Goal: Find specific page/section: Find specific page/section

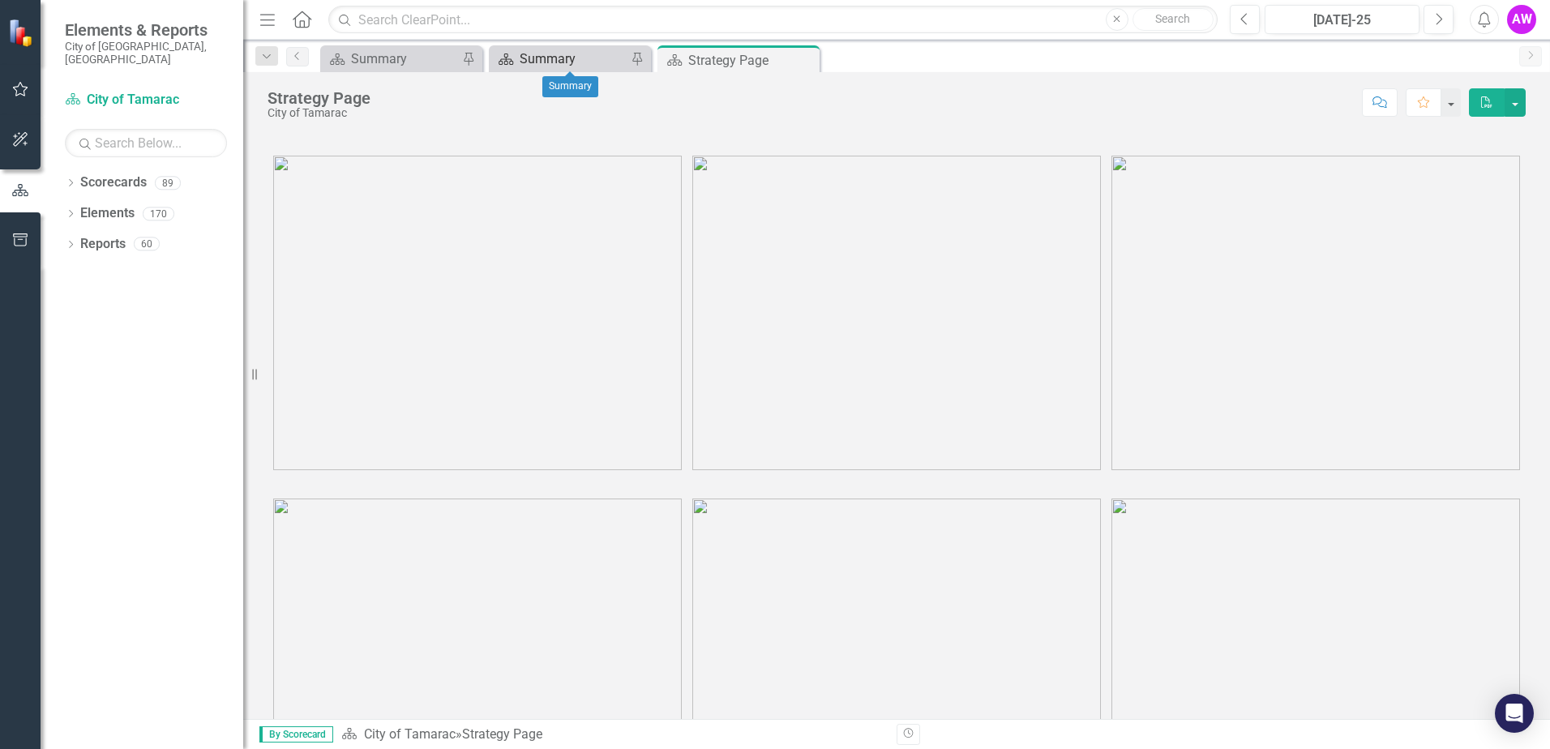
click at [537, 57] on div "Summary" at bounding box center [573, 59] width 107 height 20
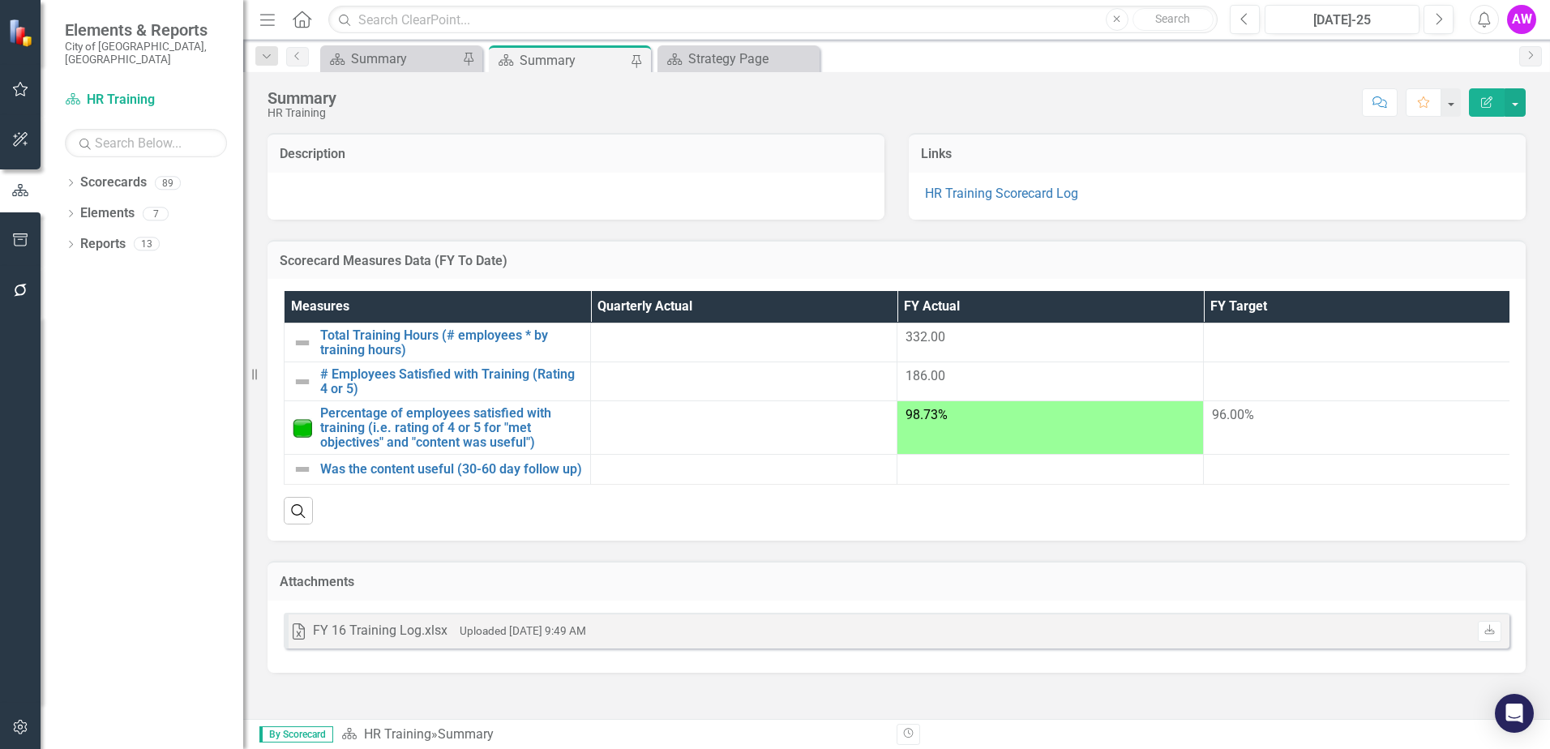
click at [434, 640] on div "FY 16 Training Log.xlsx" at bounding box center [380, 631] width 135 height 19
click at [425, 640] on div "FY 16 Training Log.xlsx" at bounding box center [380, 631] width 135 height 19
click at [1004, 192] on link "HR Training Scorecard Log" at bounding box center [1001, 193] width 153 height 15
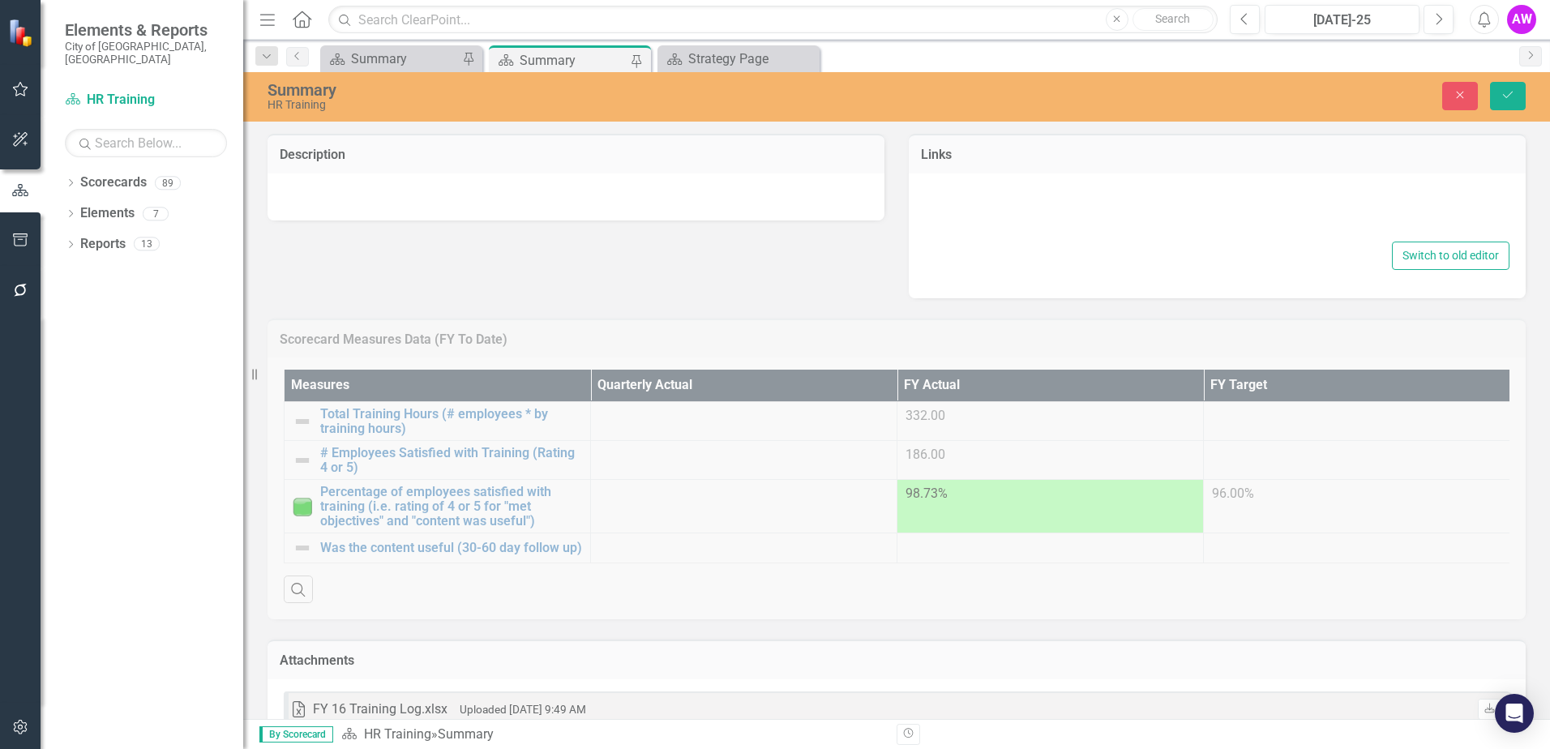
type textarea "<p><a href="file://cot.loc/programs/scorecard logs/Human Resources/Training/" t…"
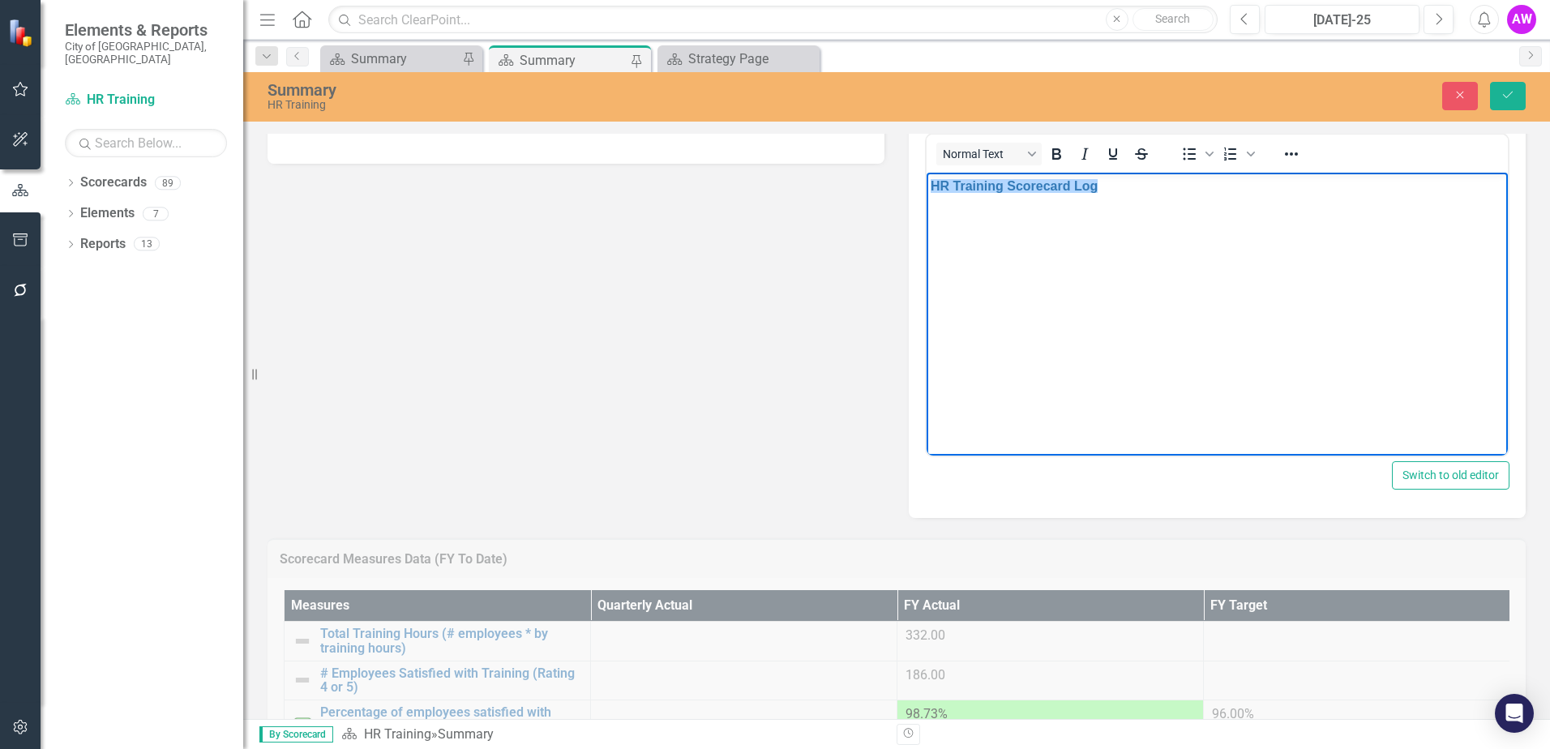
scroll to position [81, 0]
